Goal: Transaction & Acquisition: Book appointment/travel/reservation

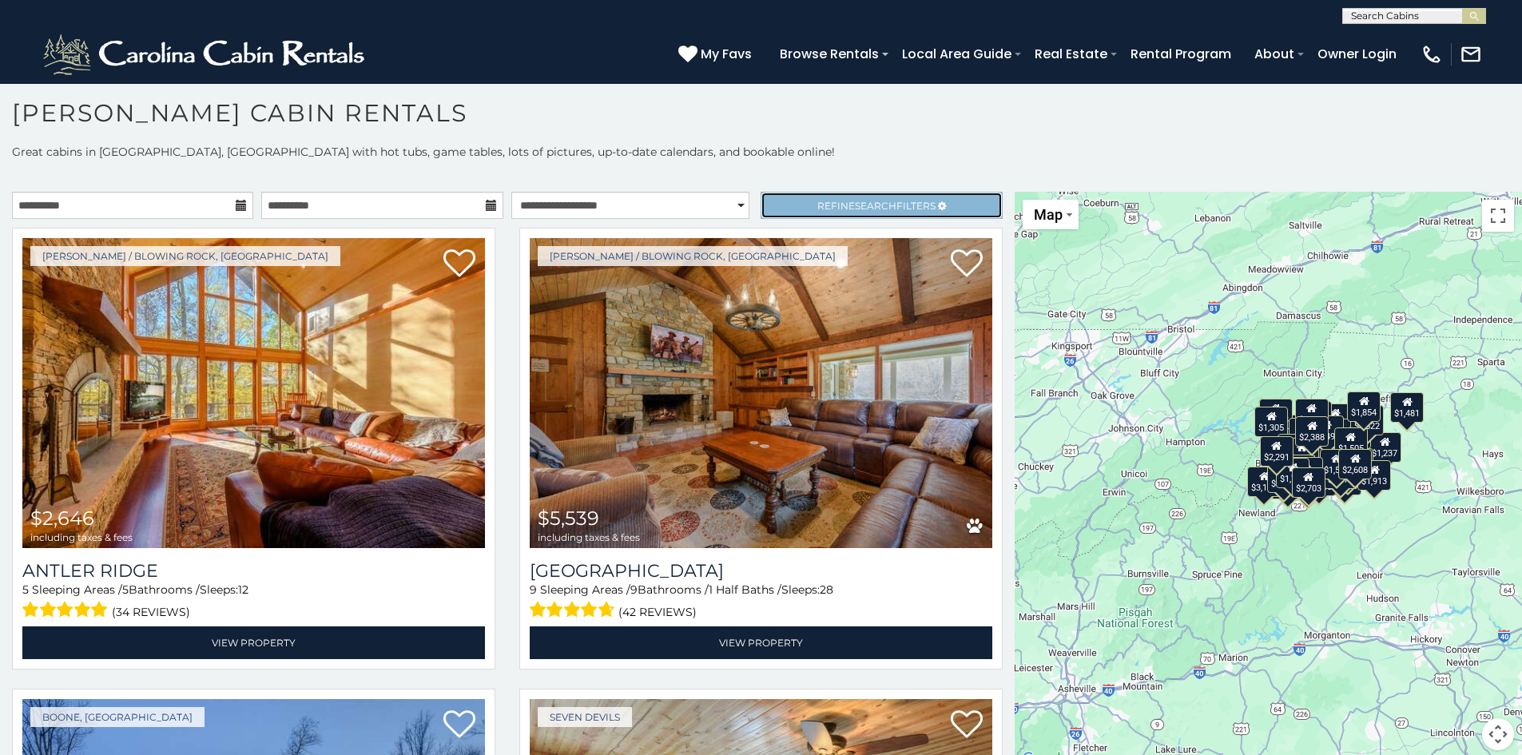
click at [812, 197] on link "Refine Search Filters" at bounding box center [881, 205] width 241 height 27
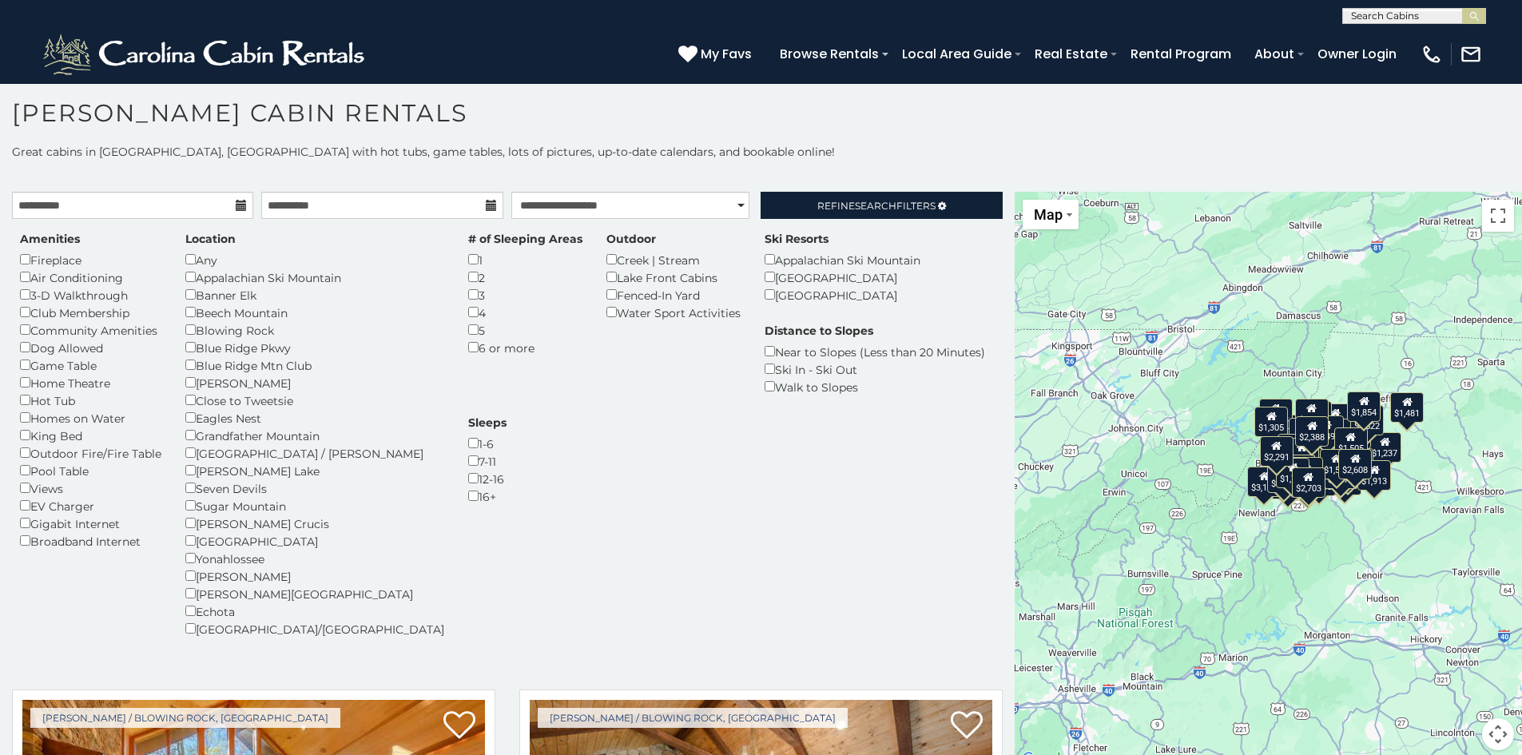
click at [23, 352] on div "Dog Allowed" at bounding box center [90, 348] width 141 height 18
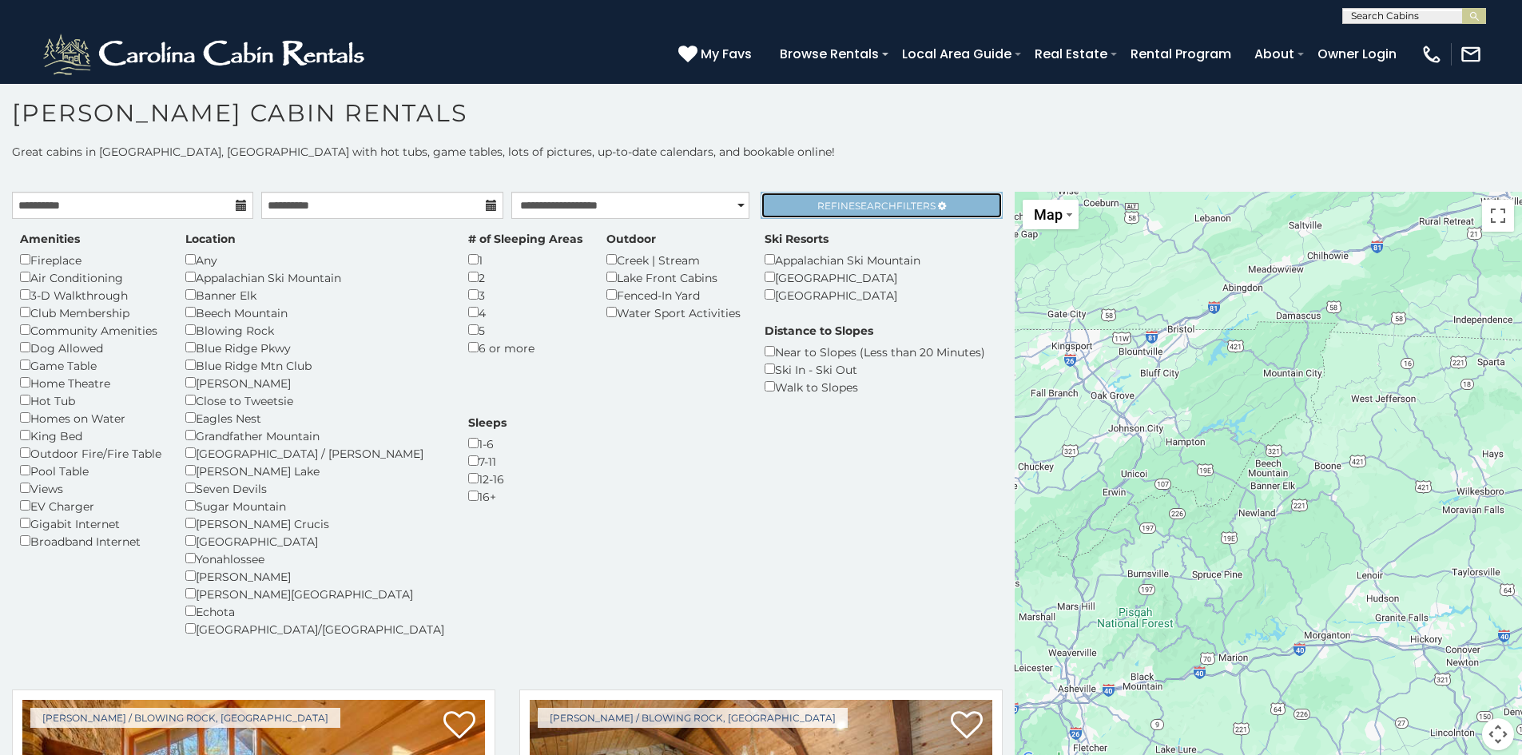
click at [836, 201] on span "Refine Search Filters" at bounding box center [876, 206] width 118 height 12
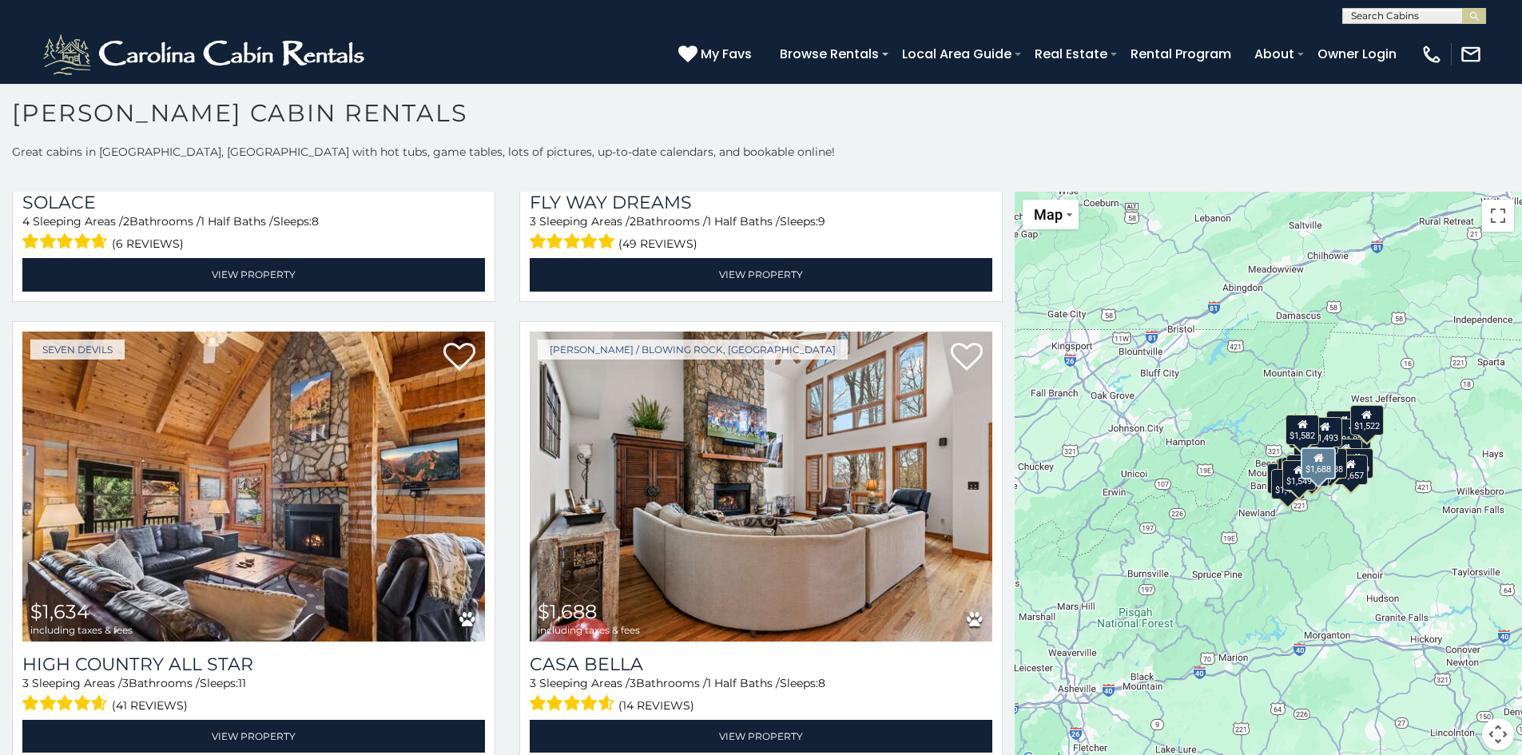
scroll to position [5907, 0]
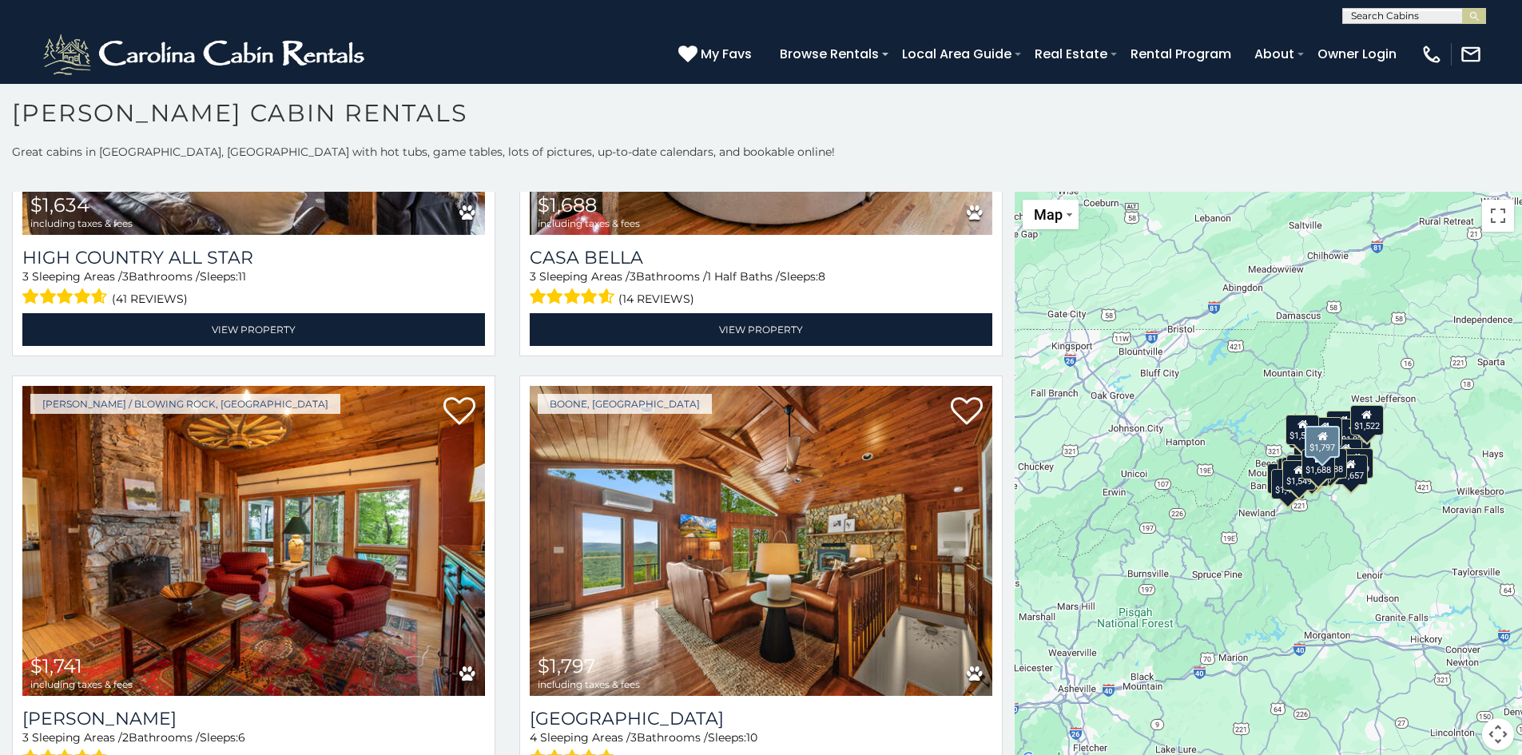
scroll to position [14, 0]
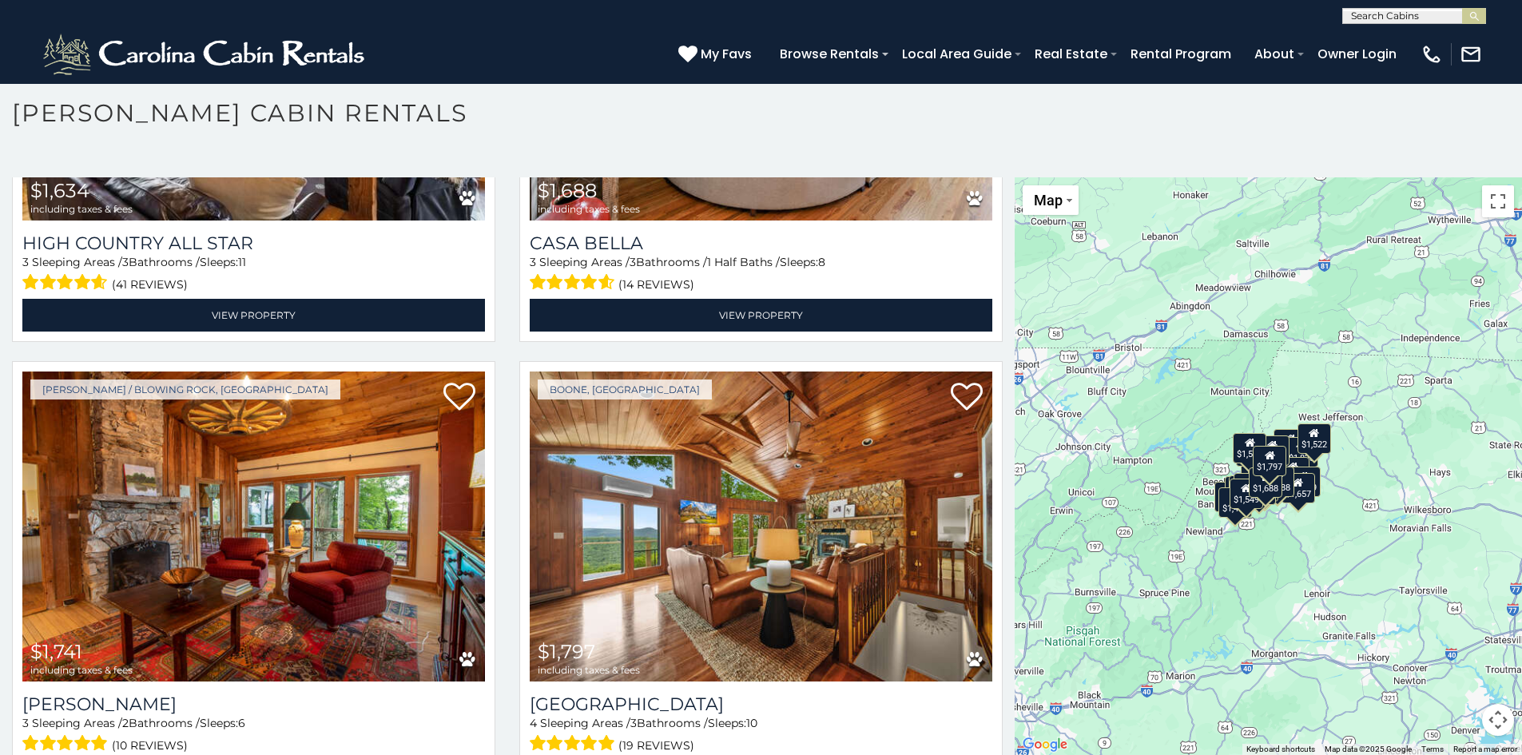
drag, startPoint x: 1327, startPoint y: 503, endPoint x: 1270, endPoint y: 538, distance: 67.2
click at [1270, 538] on div "$1,718 $5,539 $2,267 $2,437 $1,211 $1,485 $1,625 $1,657 $1,828 $2,088 $2,293 $2…" at bounding box center [1268, 466] width 507 height 578
click at [1485, 727] on button "Map camera controls" at bounding box center [1498, 720] width 32 height 32
click at [1461, 639] on button "Zoom in" at bounding box center [1458, 640] width 32 height 32
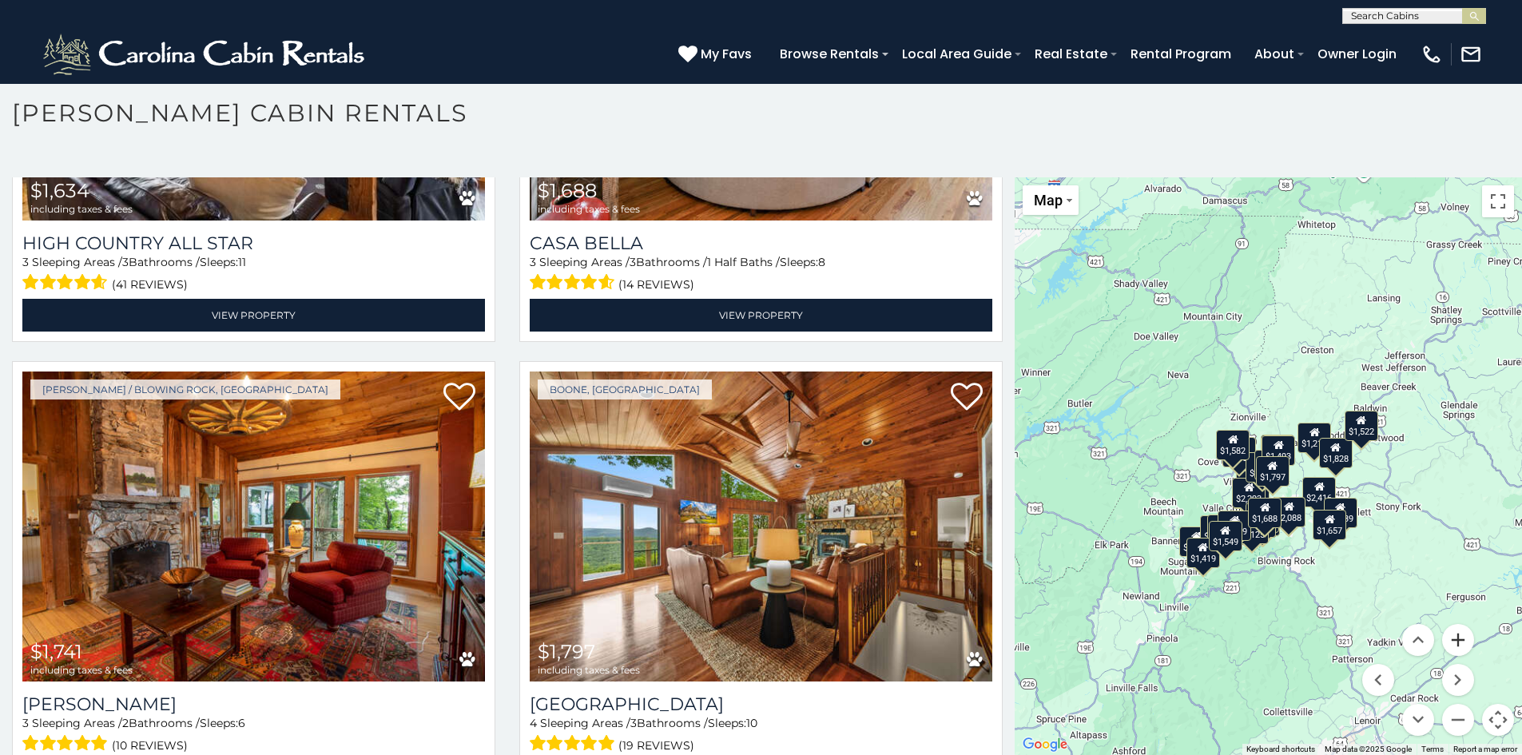
click at [1461, 639] on button "Zoom in" at bounding box center [1458, 640] width 32 height 32
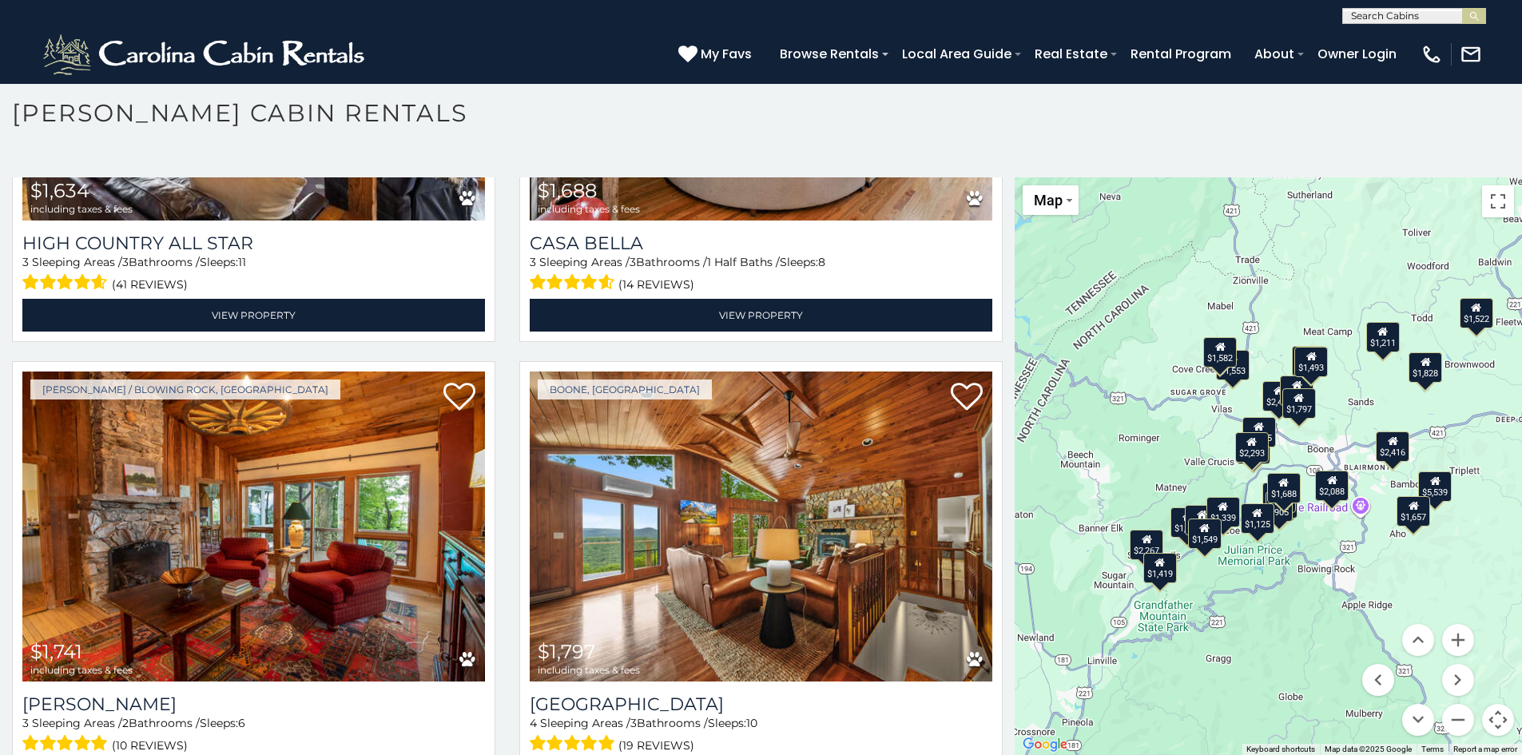
drag, startPoint x: 1315, startPoint y: 671, endPoint x: 1340, endPoint y: 578, distance: 96.7
click at [1340, 578] on div "$1,718 $5,539 $2,267 $2,437 $1,211 $1,485 $1,625 $1,657 $1,828 $2,088 $2,293 $2…" at bounding box center [1268, 466] width 507 height 578
click at [938, 118] on h1 "[PERSON_NAME] Cabin Rentals" at bounding box center [761, 121] width 1522 height 46
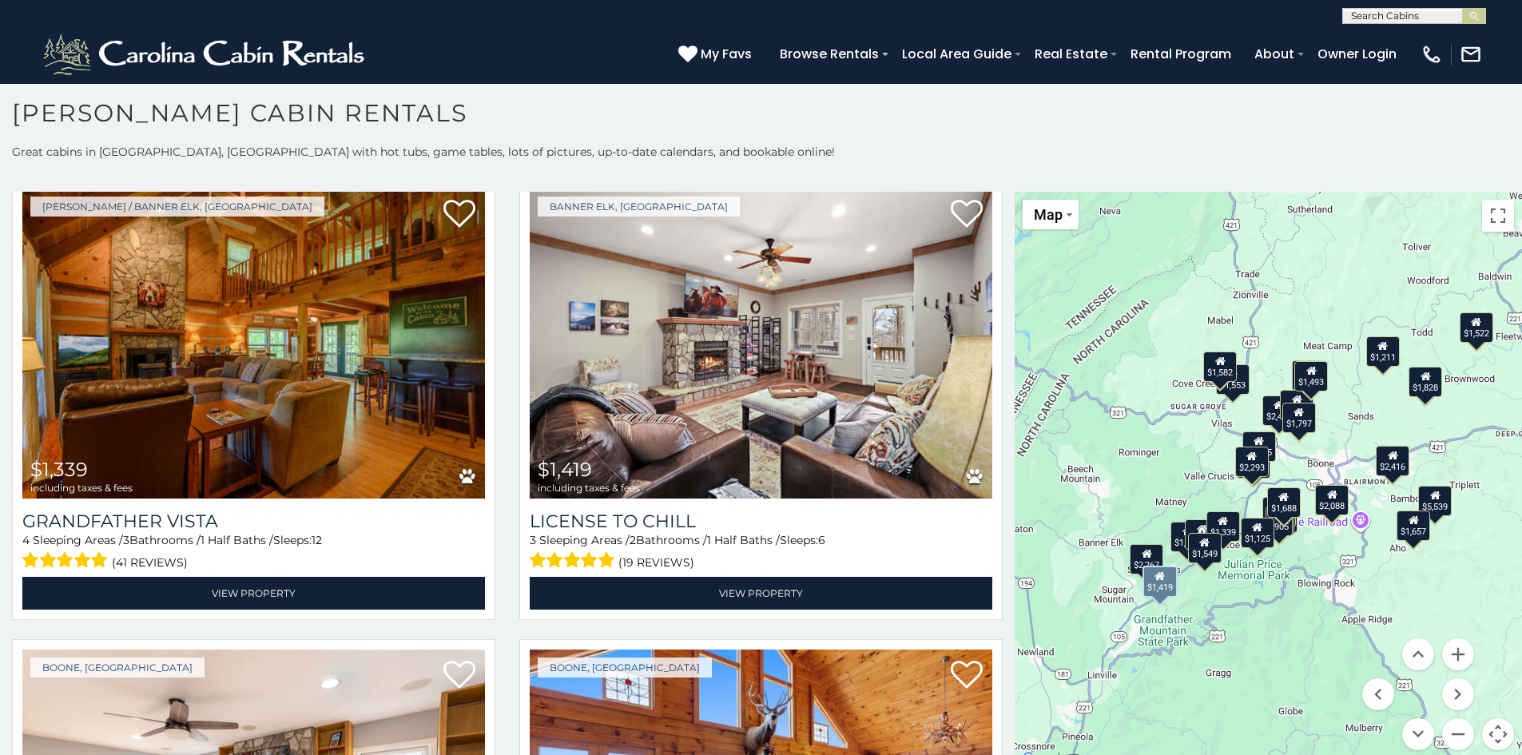
scroll to position [4199, 0]
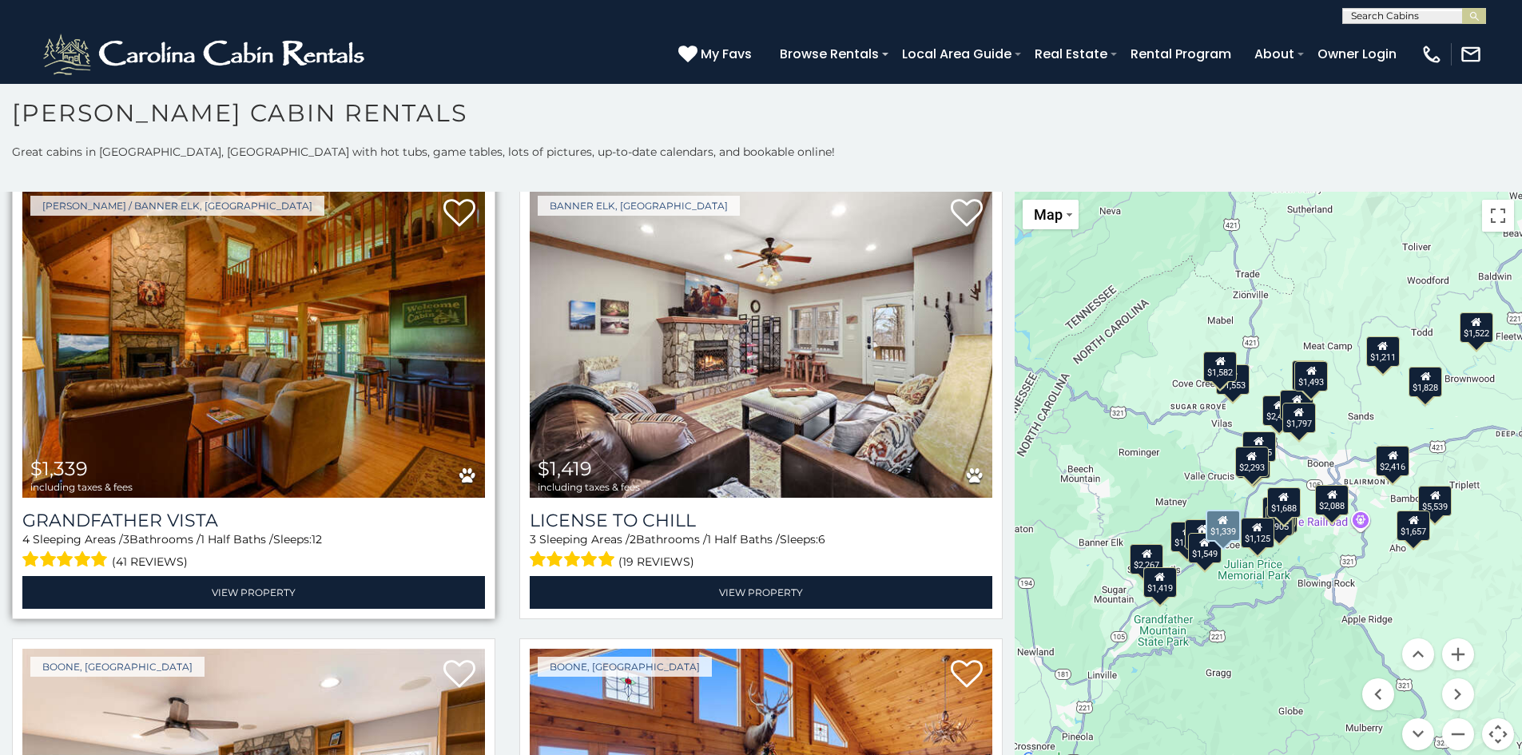
click at [285, 334] on img at bounding box center [253, 343] width 463 height 310
